Goal: Task Accomplishment & Management: Manage account settings

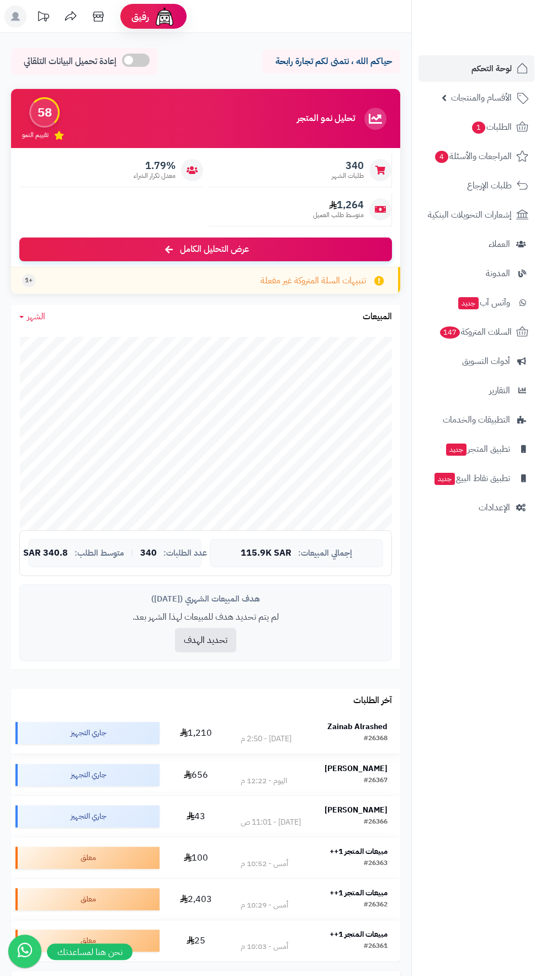
click at [367, 725] on strong "Zainab Alrashed" at bounding box center [358, 727] width 60 height 12
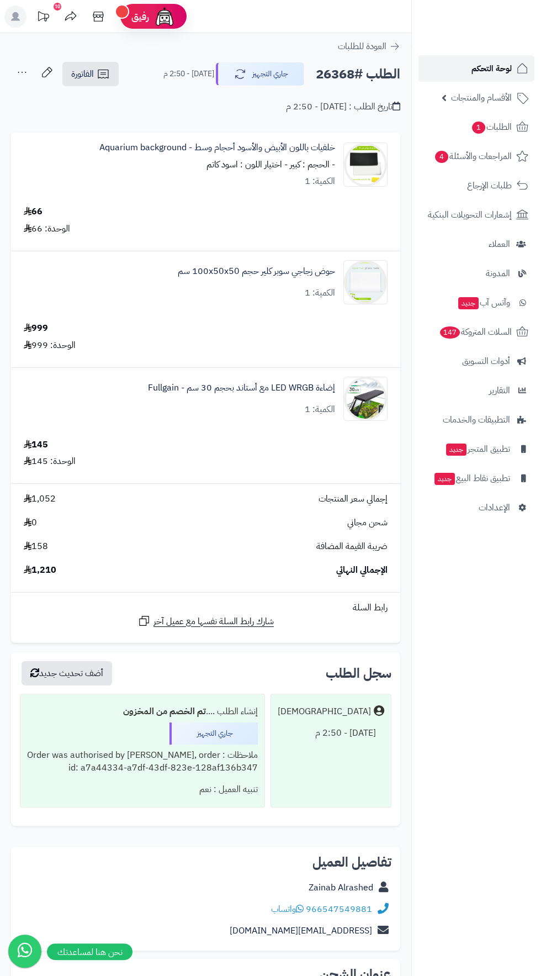
click at [449, 72] on link "لوحة التحكم" at bounding box center [477, 68] width 116 height 27
